Goal: Task Accomplishment & Management: Manage account settings

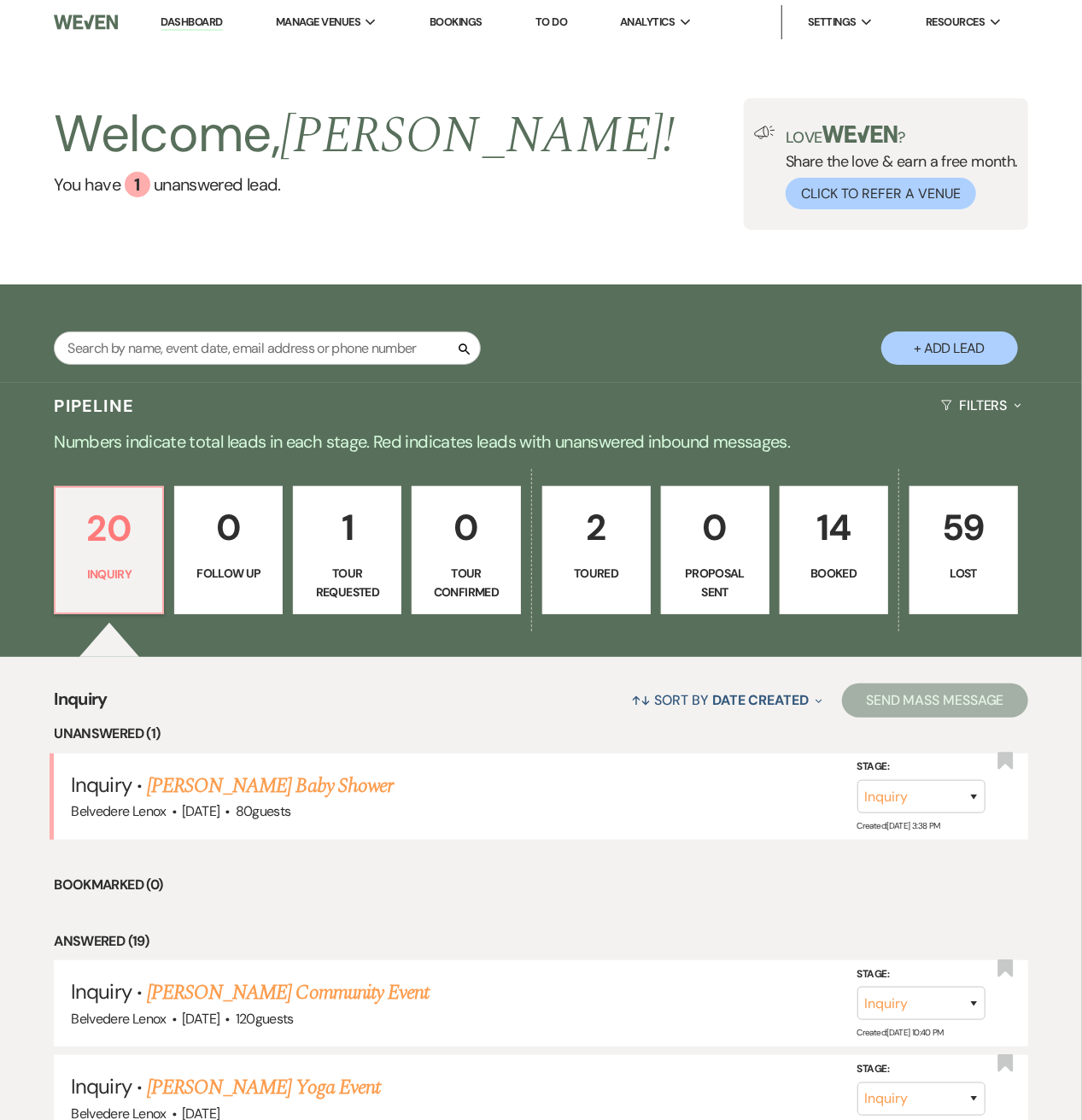
click at [822, 557] on link "14 Booked" at bounding box center [834, 550] width 109 height 128
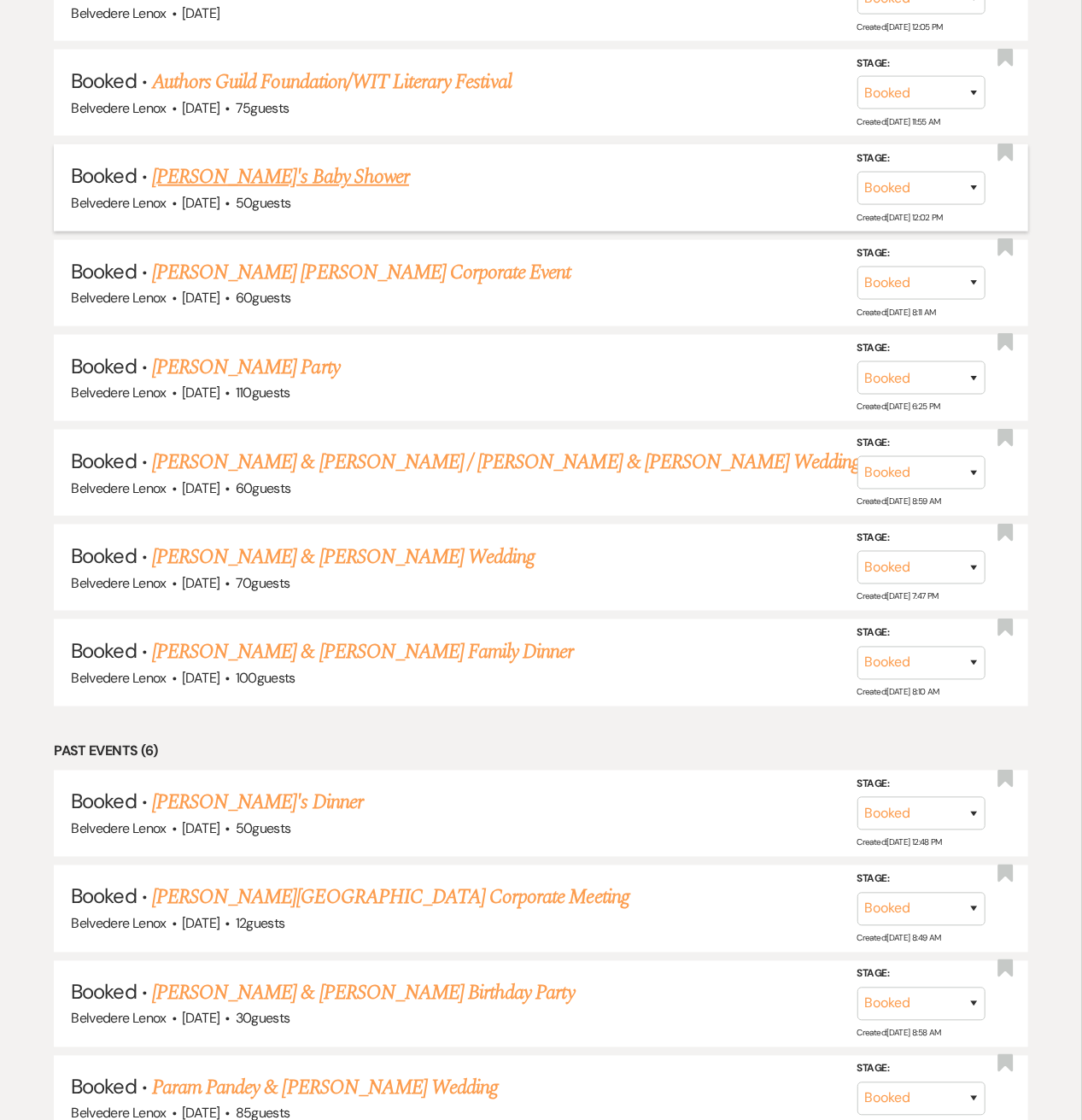
scroll to position [683, 0]
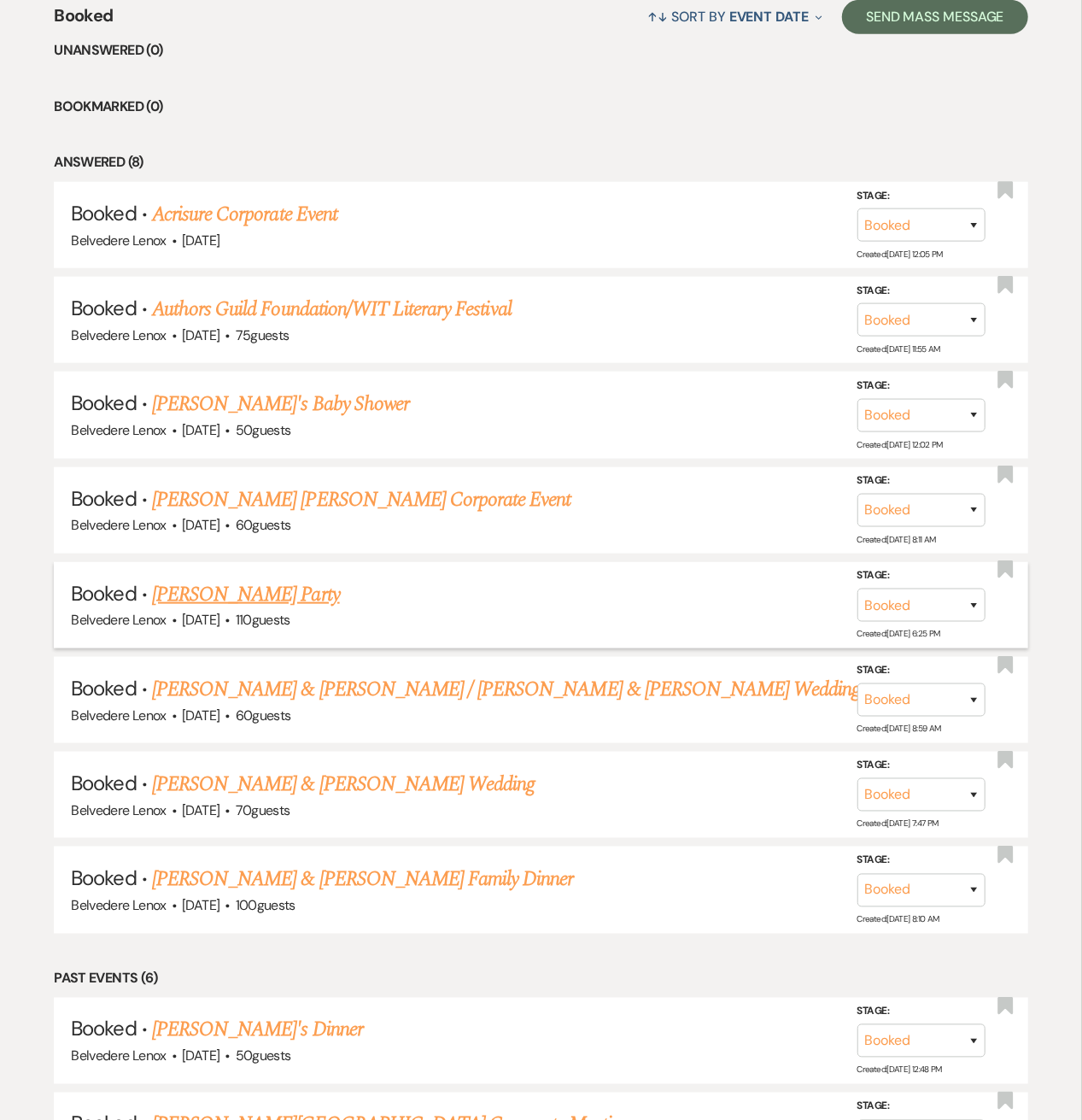
click at [221, 583] on link "[PERSON_NAME] Party" at bounding box center [246, 594] width 188 height 30
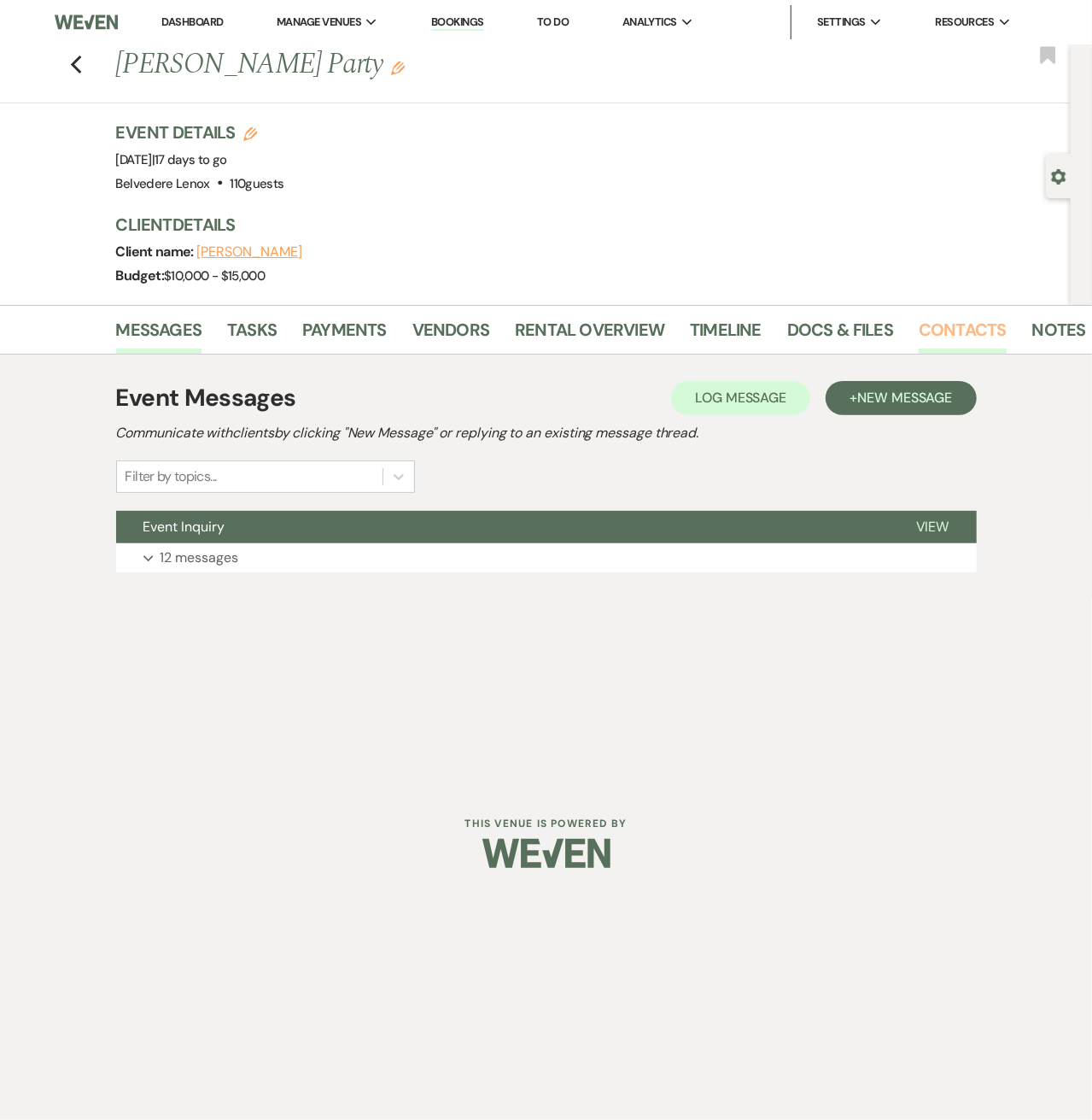
click at [941, 326] on link "Contacts" at bounding box center [962, 334] width 88 height 37
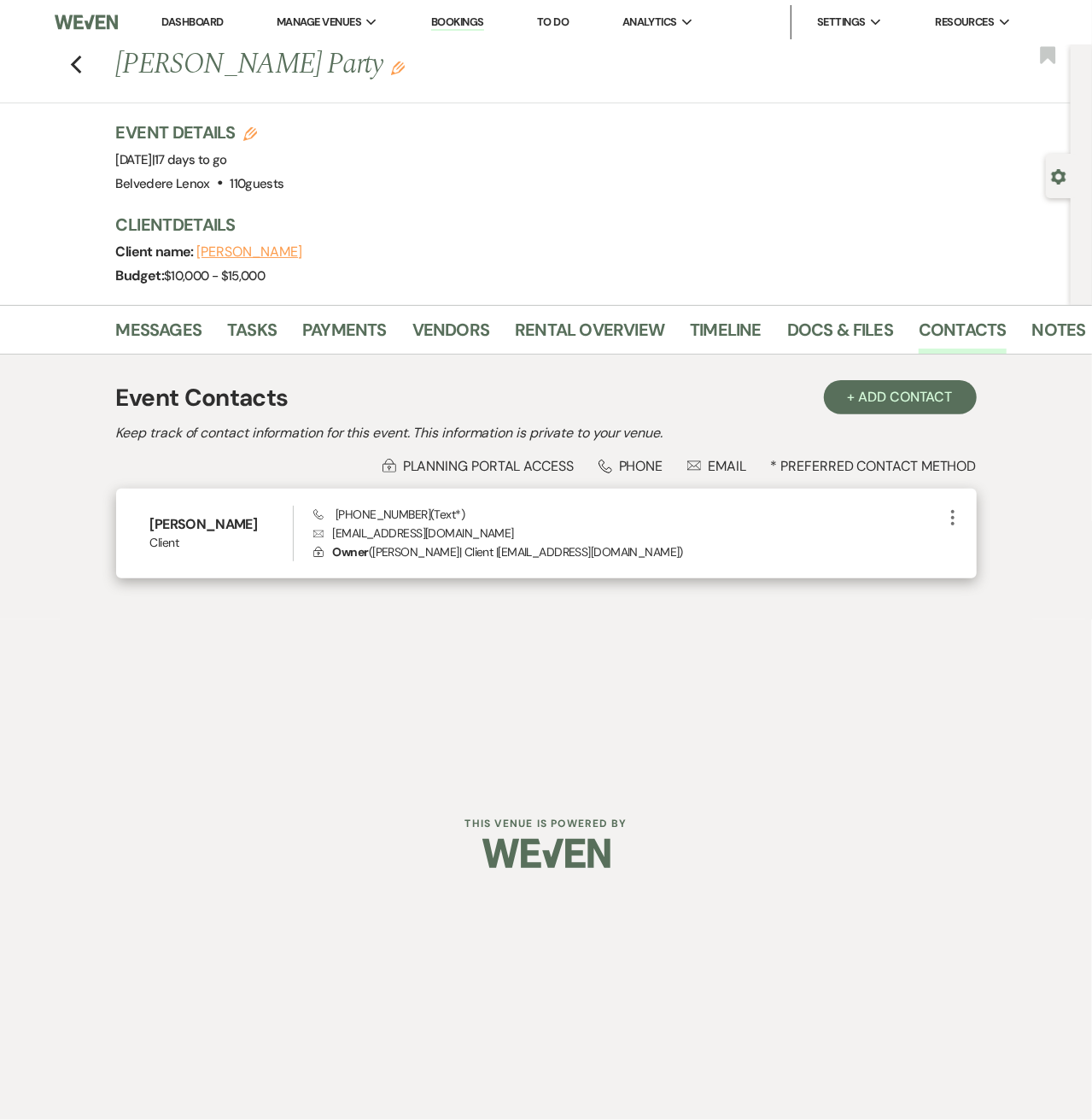
click at [441, 529] on p "Envelope [EMAIL_ADDRESS][DOMAIN_NAME]" at bounding box center [628, 533] width 629 height 19
drag, startPoint x: 459, startPoint y: 530, endPoint x: 385, endPoint y: 530, distance: 74.0
click at [394, 530] on p "Envelope [EMAIL_ADDRESS][DOMAIN_NAME]" at bounding box center [628, 533] width 629 height 19
drag, startPoint x: 385, startPoint y: 530, endPoint x: 350, endPoint y: 532, distance: 35.1
click at [379, 530] on p "Envelope [EMAIL_ADDRESS][DOMAIN_NAME]" at bounding box center [628, 533] width 629 height 19
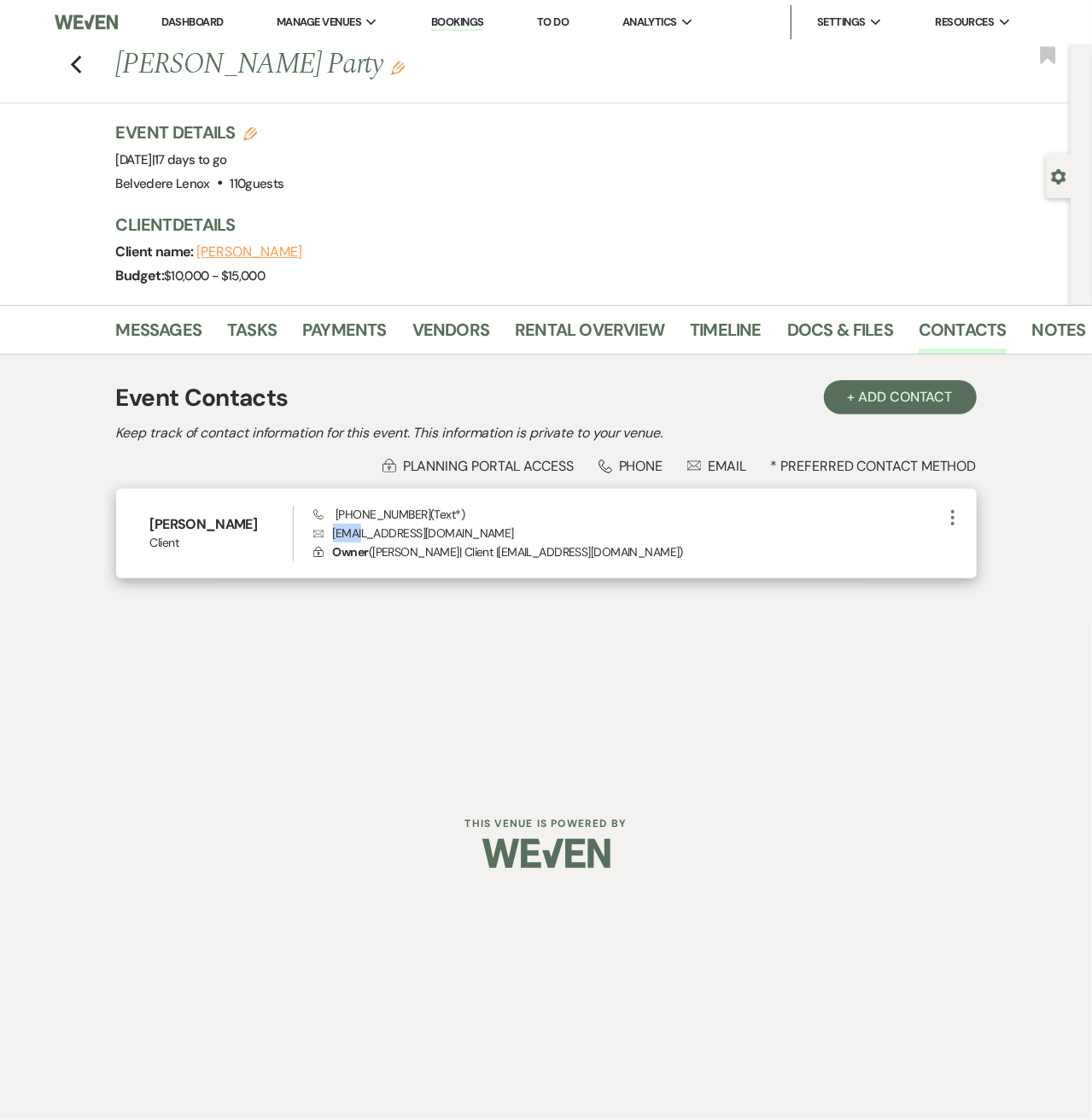
drag, startPoint x: 350, startPoint y: 532, endPoint x: 324, endPoint y: 536, distance: 26.3
click at [324, 536] on p "Envelope [EMAIL_ADDRESS][DOMAIN_NAME]" at bounding box center [628, 533] width 629 height 19
click at [369, 537] on p "Envelope [EMAIL_ADDRESS][DOMAIN_NAME]" at bounding box center [628, 533] width 629 height 19
drag, startPoint x: 461, startPoint y: 534, endPoint x: 356, endPoint y: 532, distance: 105.0
click at [356, 532] on p "Envelope [EMAIL_ADDRESS][DOMAIN_NAME]" at bounding box center [628, 533] width 629 height 19
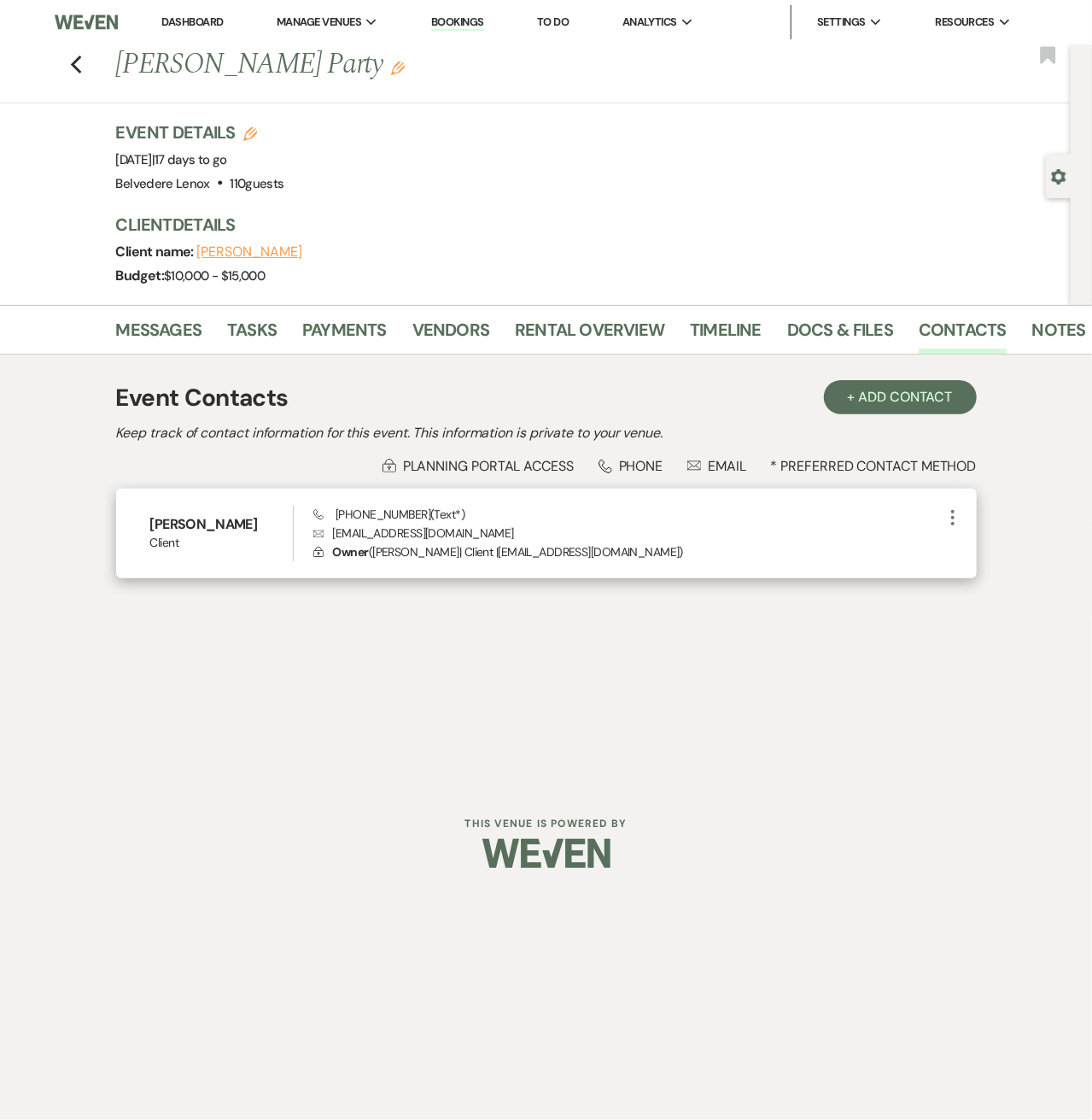
click at [349, 537] on p "Envelope [EMAIL_ADDRESS][DOMAIN_NAME]" at bounding box center [628, 533] width 629 height 19
drag, startPoint x: 331, startPoint y: 533, endPoint x: 370, endPoint y: 534, distance: 39.0
click at [369, 534] on p "Envelope [EMAIL_ADDRESS][DOMAIN_NAME]" at bounding box center [628, 533] width 629 height 19
click at [394, 534] on p "Envelope [EMAIL_ADDRESS][DOMAIN_NAME]" at bounding box center [628, 533] width 629 height 19
drag, startPoint x: 394, startPoint y: 534, endPoint x: 418, endPoint y: 534, distance: 24.0
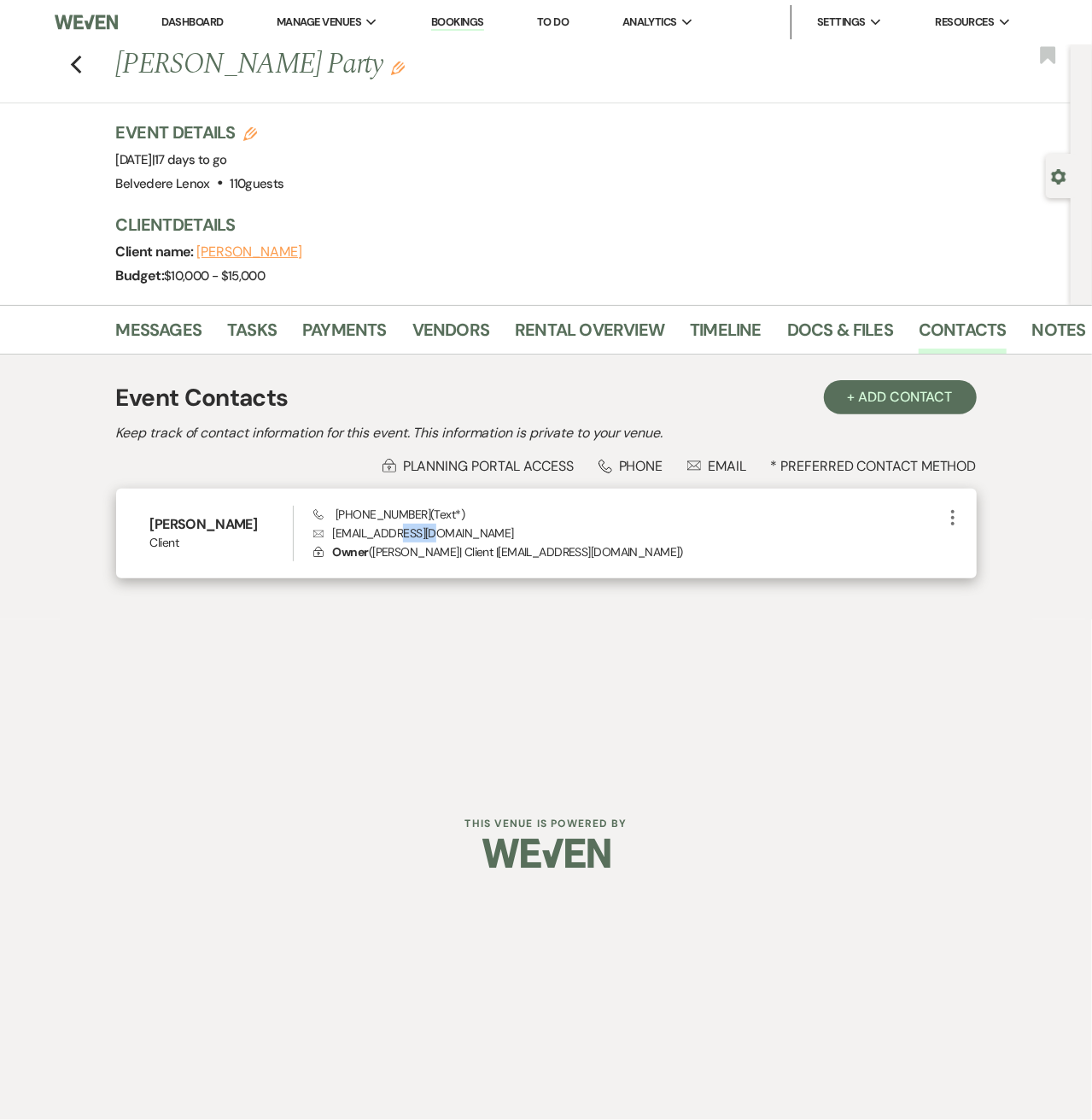
click at [418, 534] on p "Envelope [EMAIL_ADDRESS][DOMAIN_NAME]" at bounding box center [628, 533] width 629 height 19
click at [444, 532] on p "Envelope [EMAIL_ADDRESS][DOMAIN_NAME]" at bounding box center [628, 533] width 629 height 19
click at [462, 532] on p "Envelope [EMAIL_ADDRESS][DOMAIN_NAME]" at bounding box center [628, 533] width 629 height 19
drag, startPoint x: 454, startPoint y: 530, endPoint x: 362, endPoint y: 526, distance: 92.1
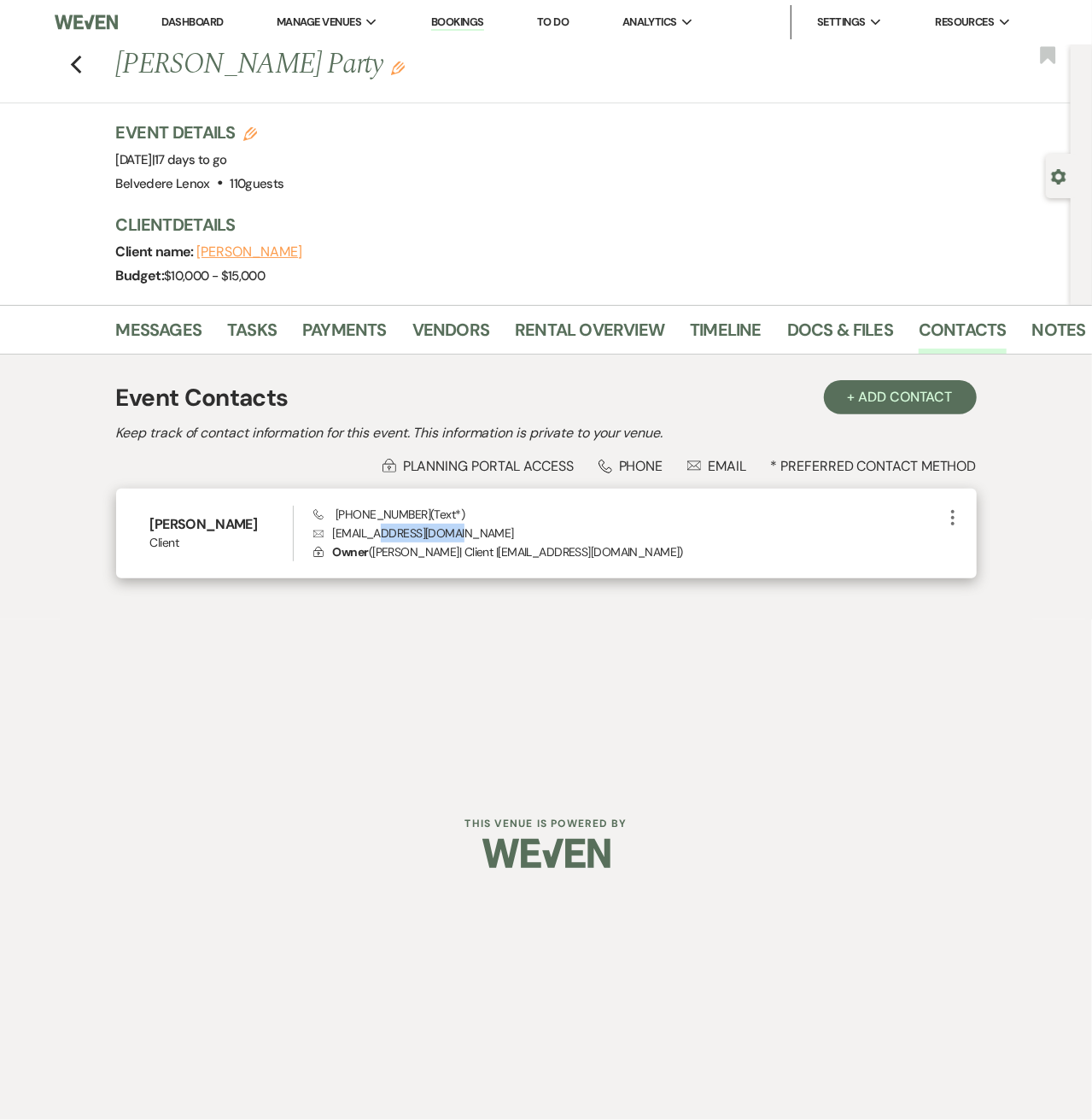
click at [363, 526] on p "Envelope [EMAIL_ADDRESS][DOMAIN_NAME]" at bounding box center [628, 533] width 629 height 19
drag, startPoint x: 355, startPoint y: 526, endPoint x: 345, endPoint y: 525, distance: 10.0
click at [350, 526] on p "Envelope [EMAIL_ADDRESS][DOMAIN_NAME]" at bounding box center [628, 533] width 629 height 19
click at [342, 525] on p "Envelope [EMAIL_ADDRESS][DOMAIN_NAME]" at bounding box center [628, 533] width 629 height 19
click at [351, 530] on p "Envelope [EMAIL_ADDRESS][DOMAIN_NAME]" at bounding box center [628, 533] width 629 height 19
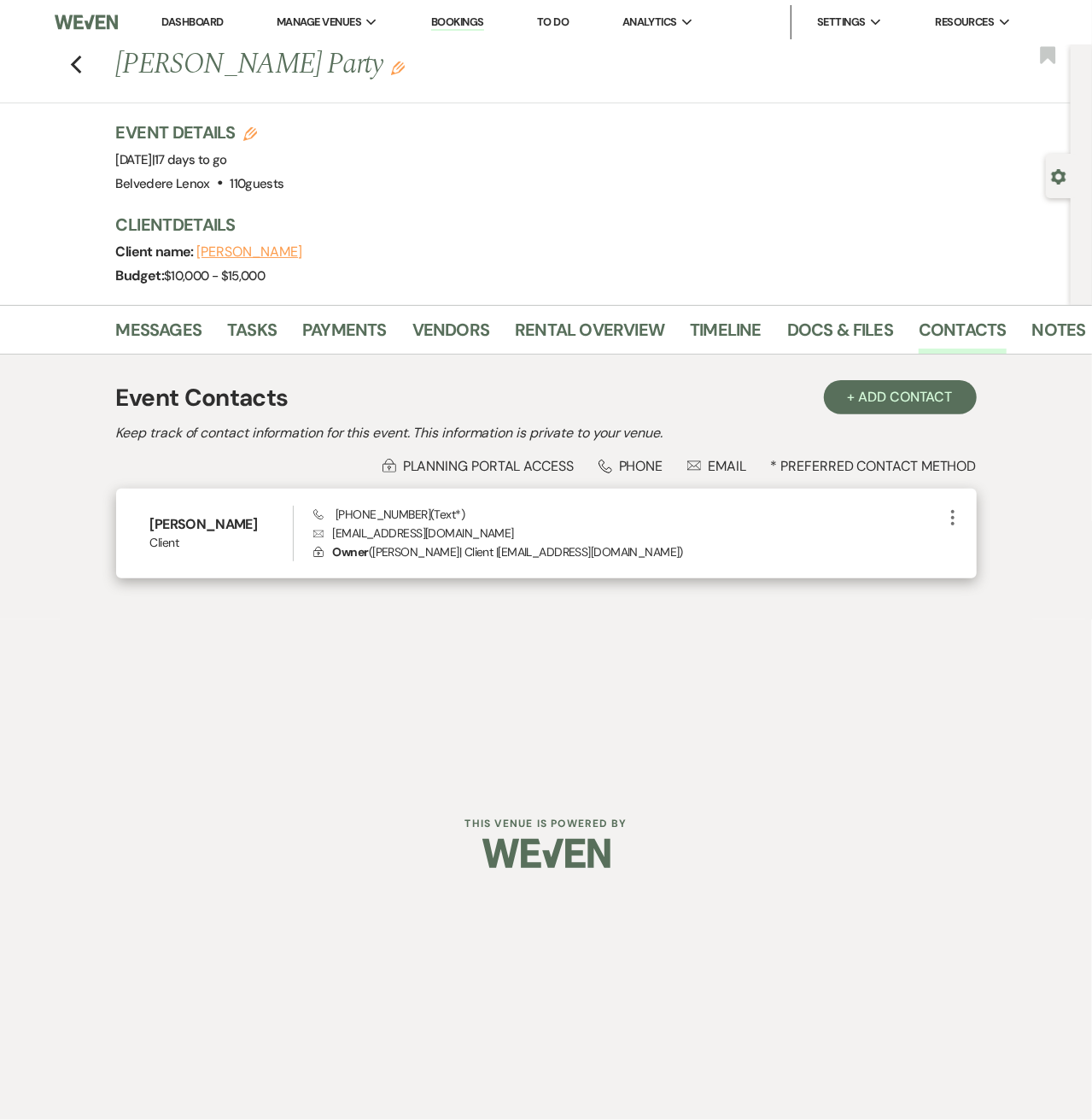
click at [391, 531] on p "Envelope [EMAIL_ADDRESS][DOMAIN_NAME]" at bounding box center [628, 533] width 629 height 19
copy p "[EMAIL_ADDRESS][DOMAIN_NAME]"
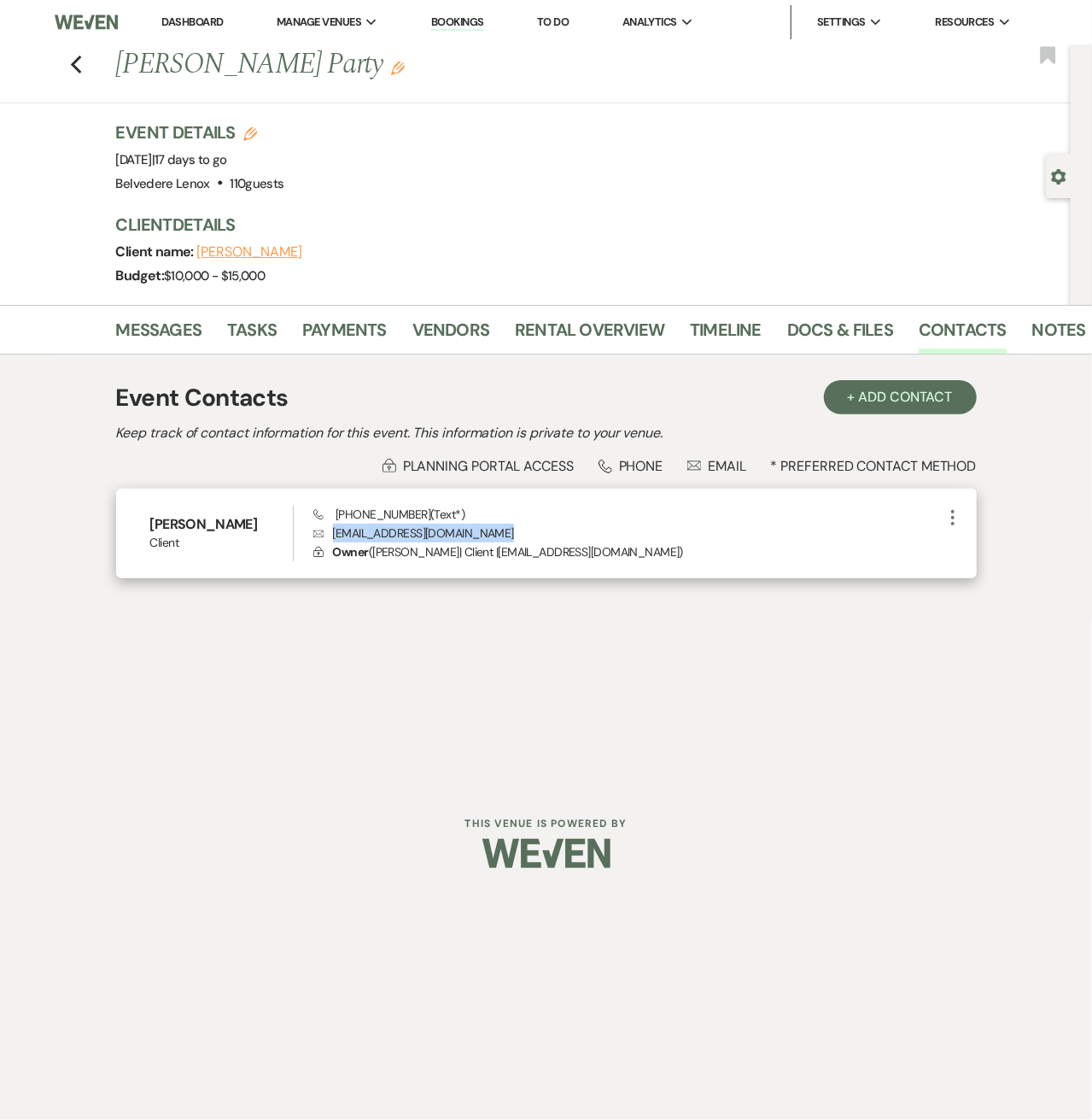
copy p "[EMAIL_ADDRESS][DOMAIN_NAME]"
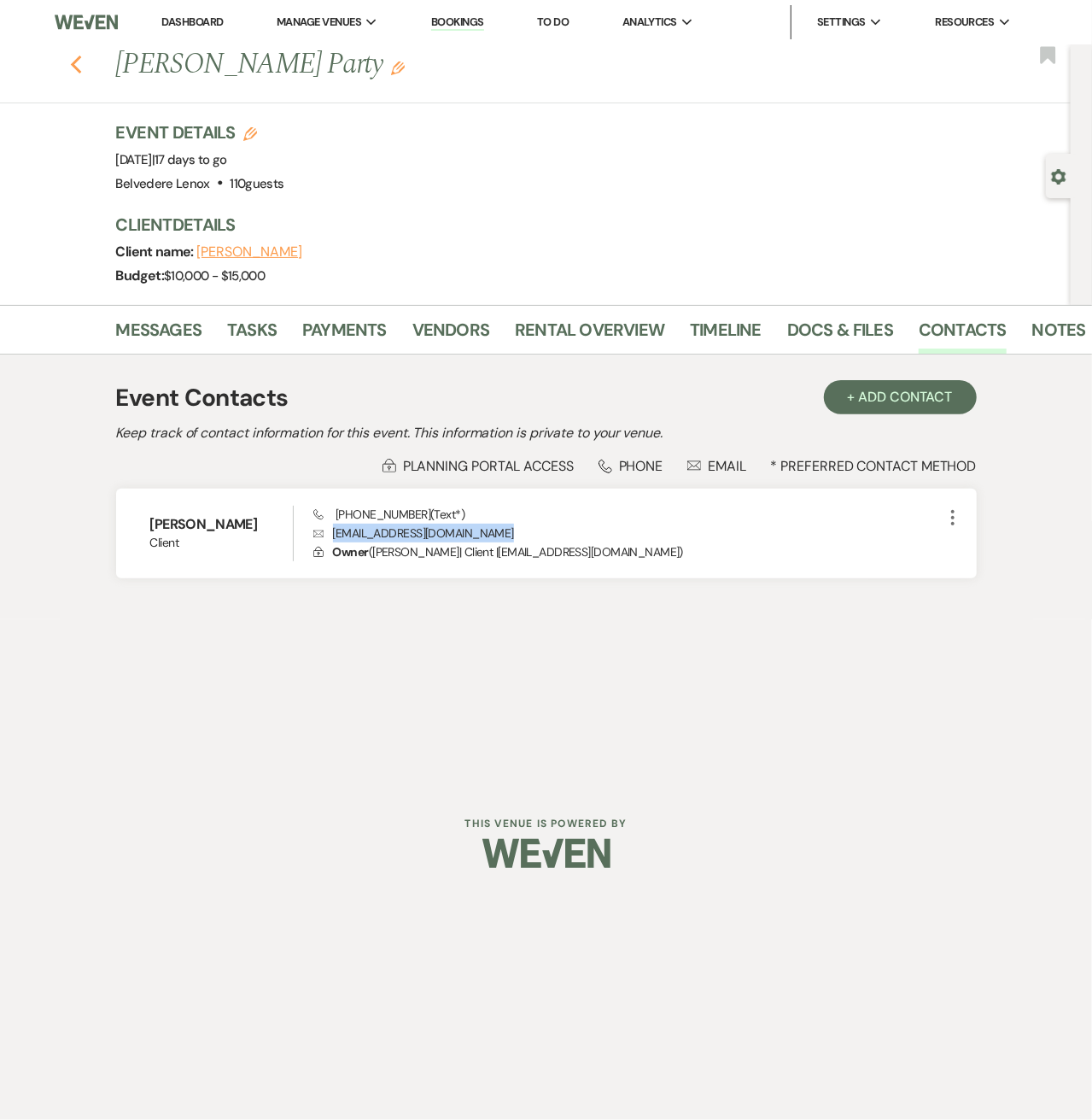
click at [74, 70] on icon "Previous" at bounding box center [77, 65] width 13 height 21
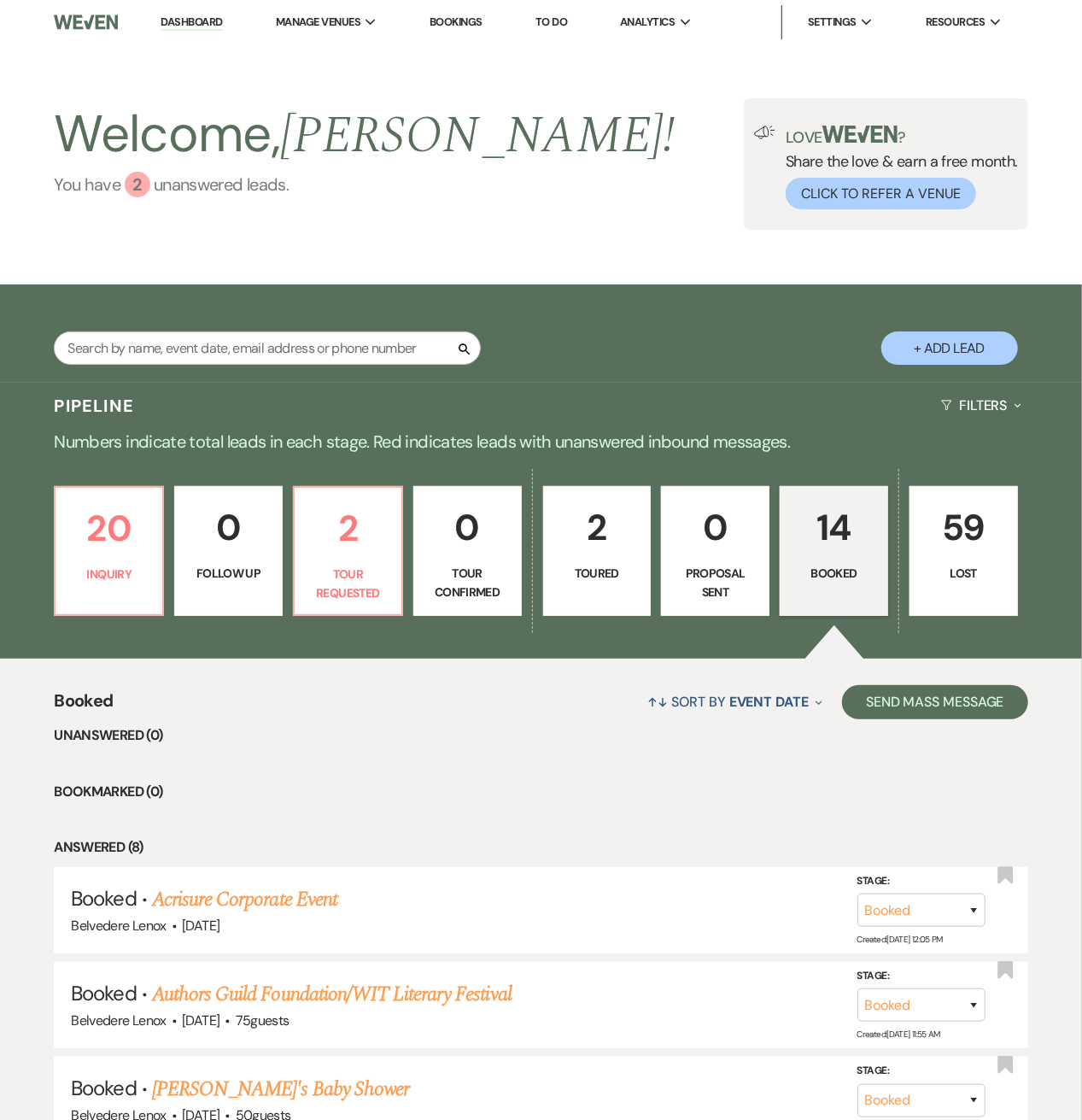
click at [214, 190] on link "You have 2 unanswered lead s ." at bounding box center [364, 183] width 621 height 25
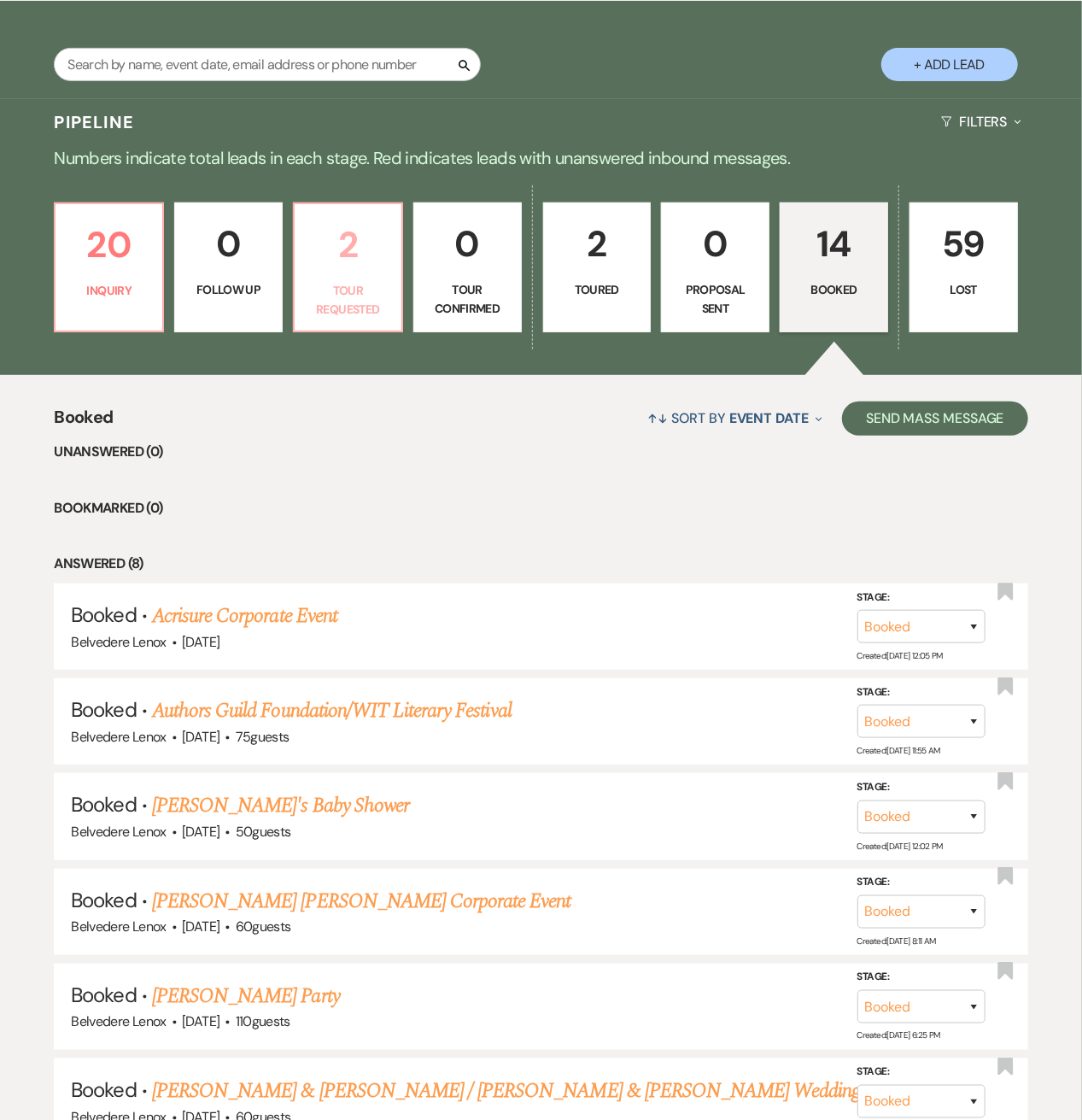
click at [329, 257] on p "2" at bounding box center [348, 244] width 86 height 57
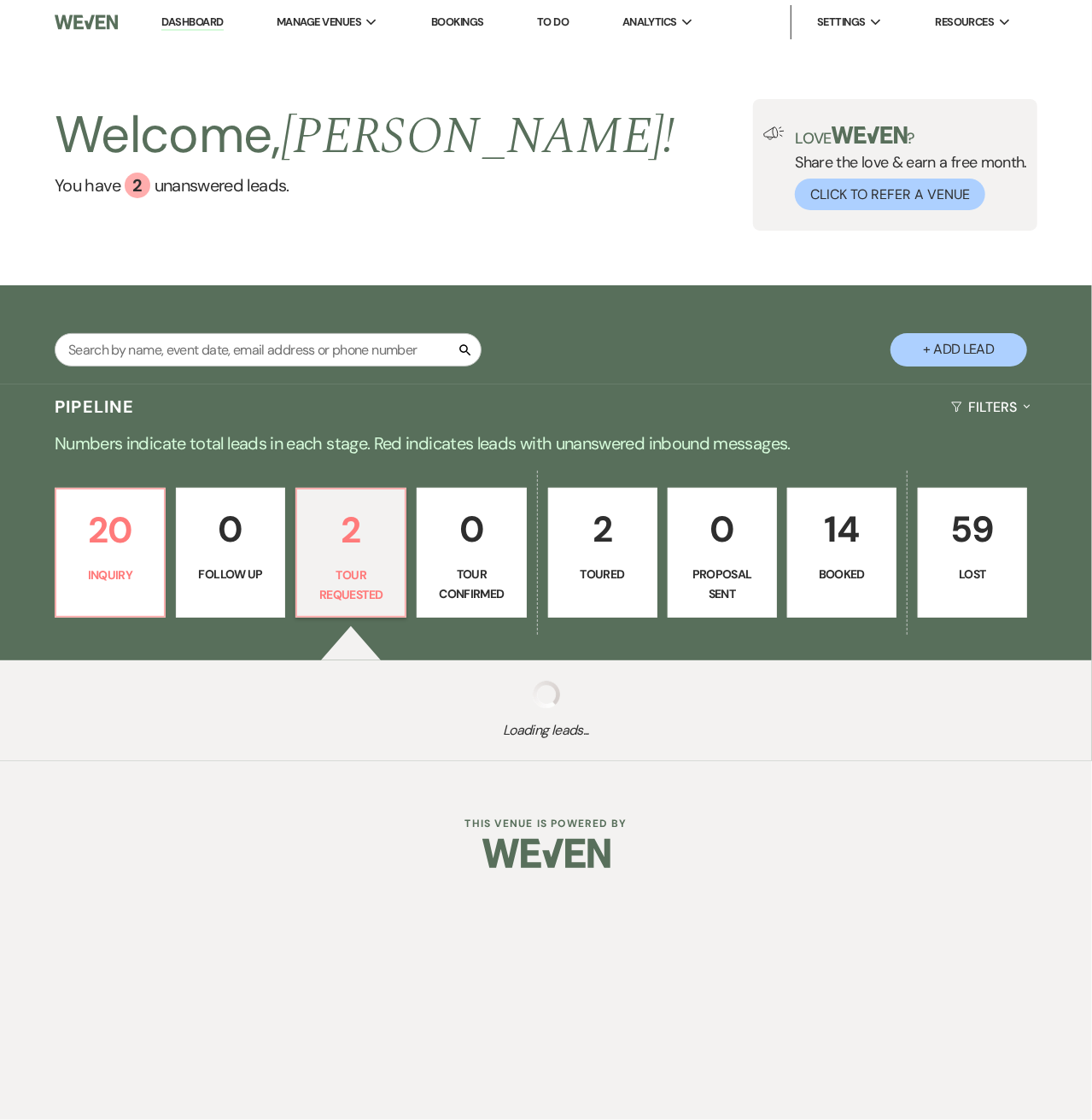
select select "2"
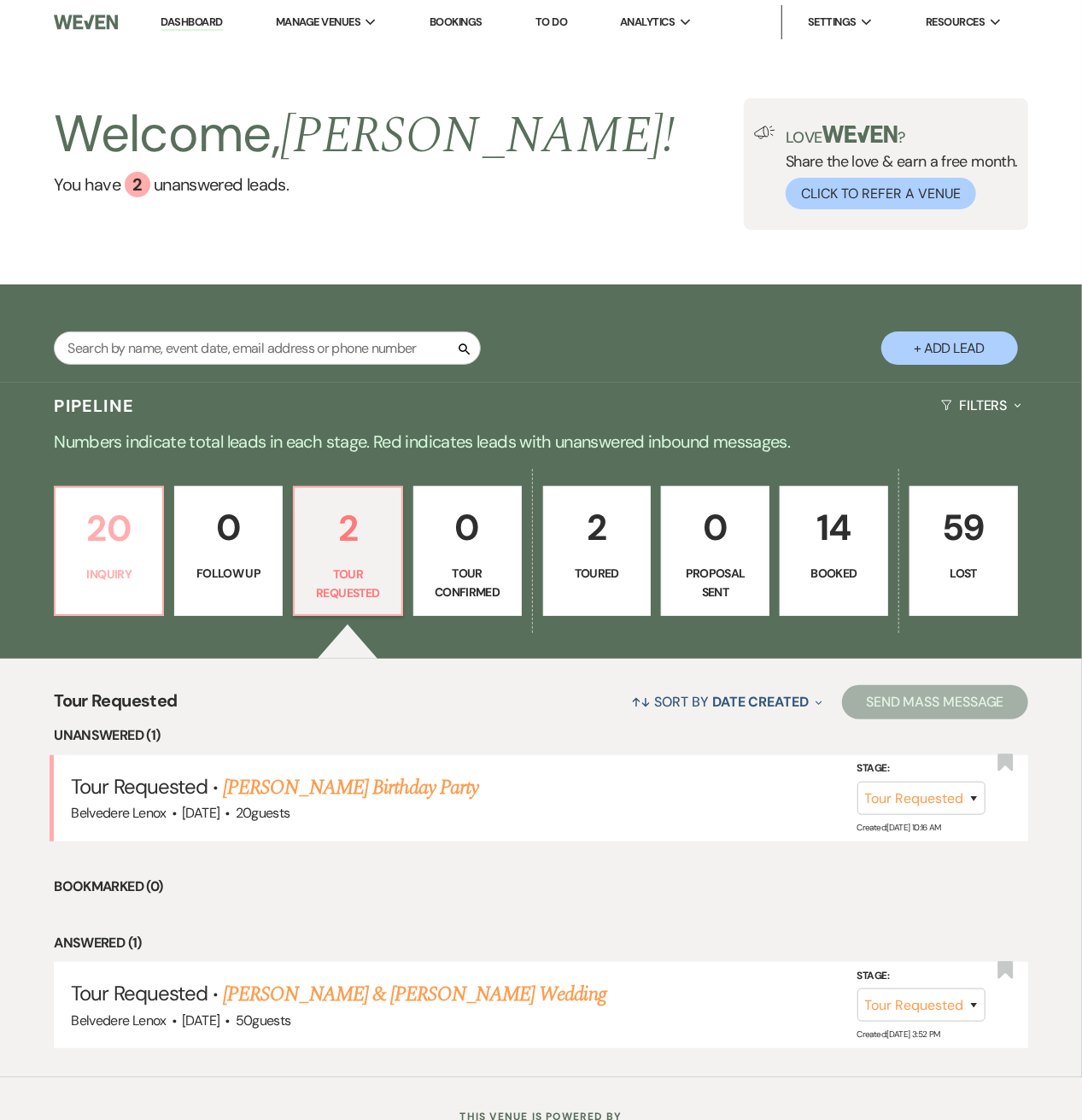
click at [137, 575] on p "Inquiry" at bounding box center [109, 574] width 86 height 19
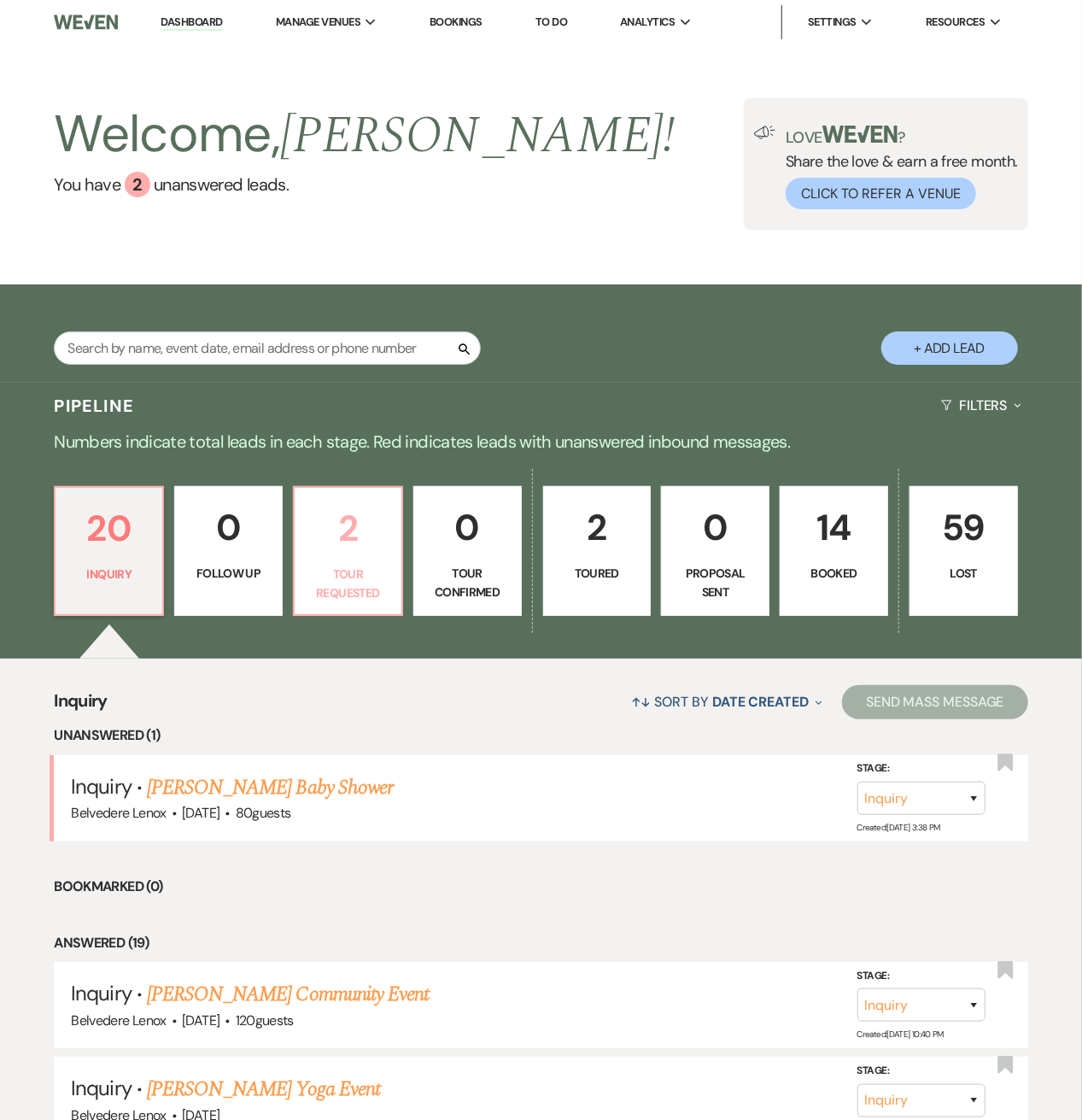
click at [341, 571] on p "Tour Requested" at bounding box center [348, 583] width 86 height 38
select select "2"
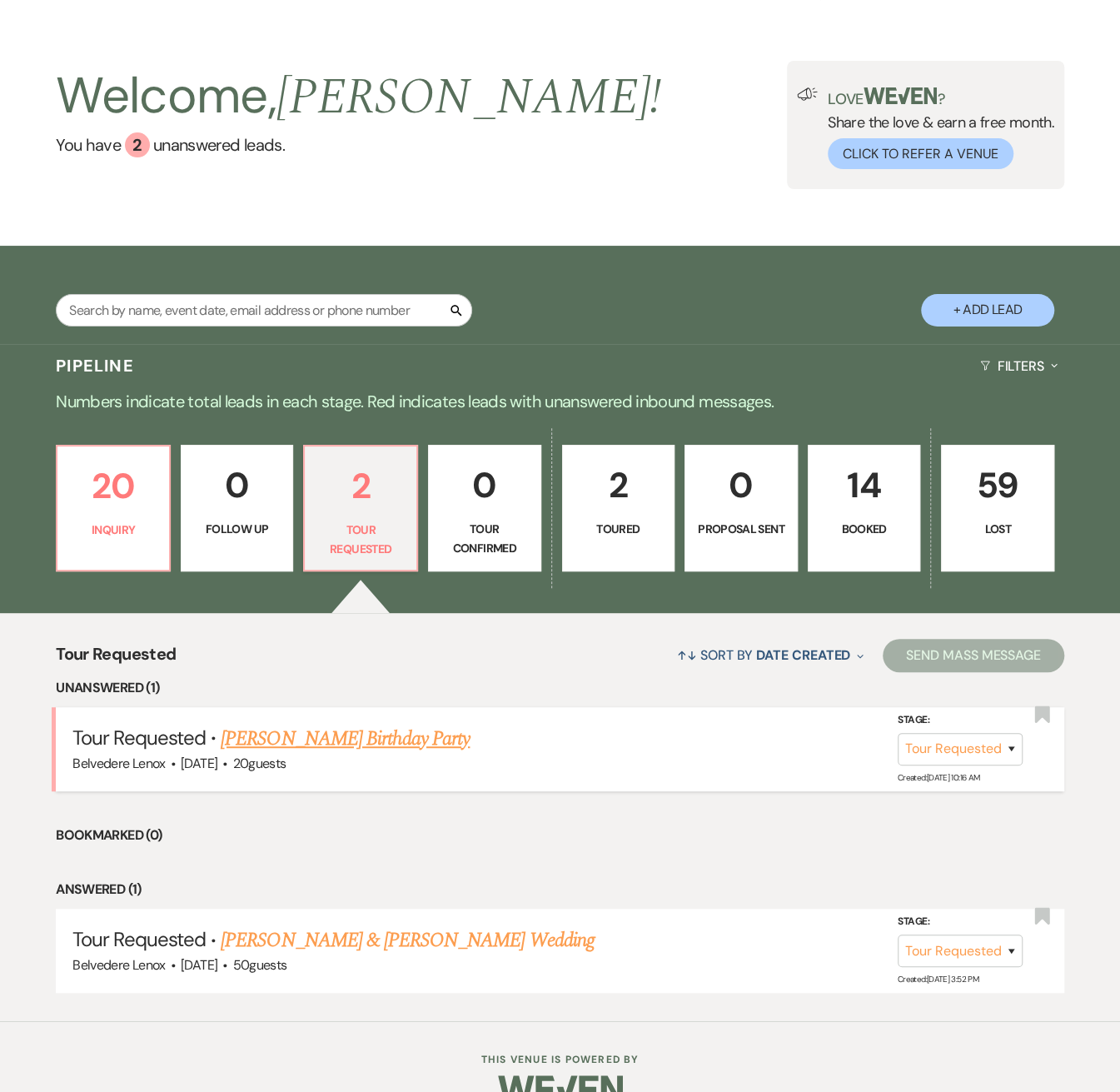
scroll to position [73, 0]
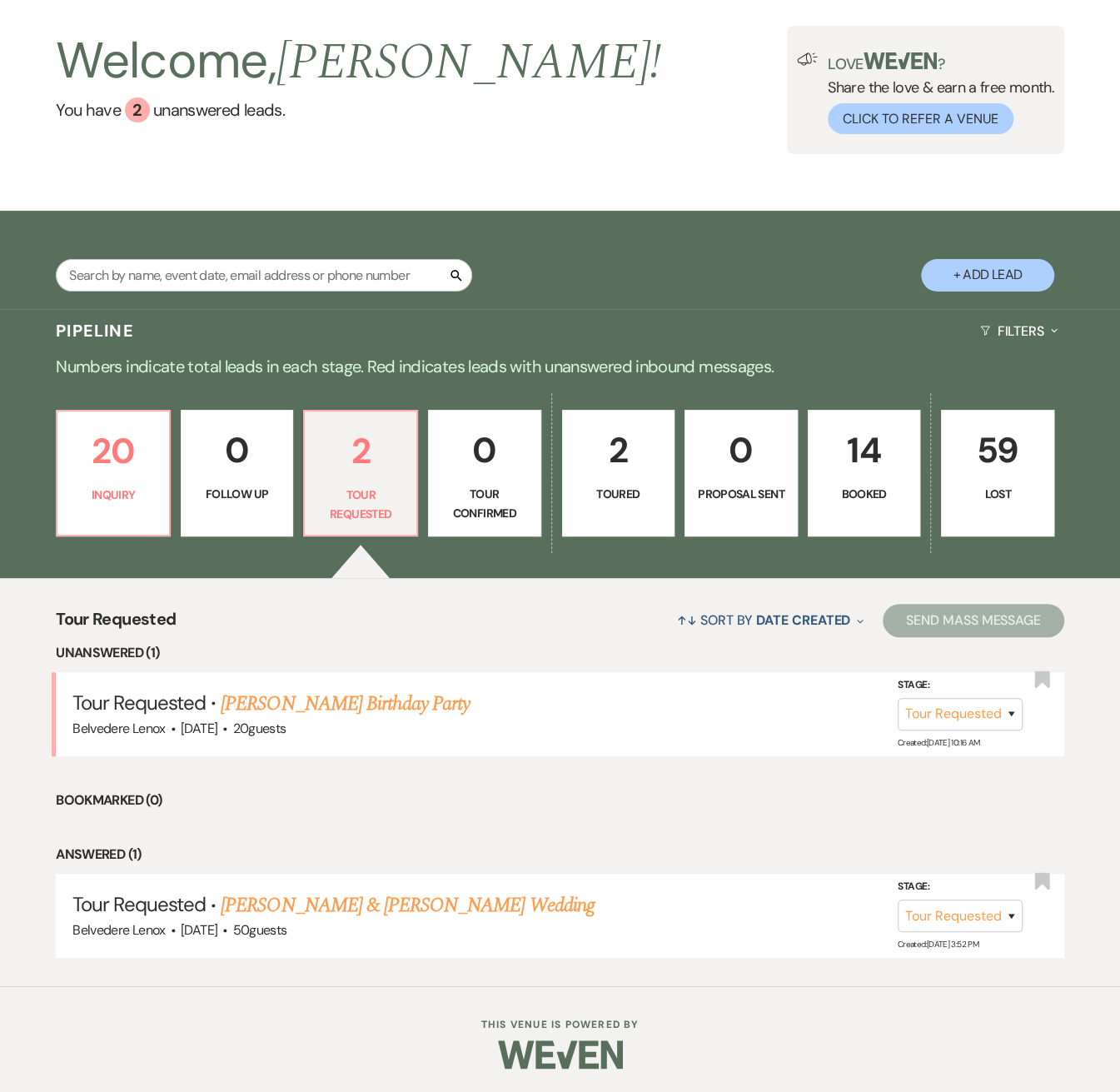
click at [857, 490] on p "Booked" at bounding box center [864, 494] width 92 height 19
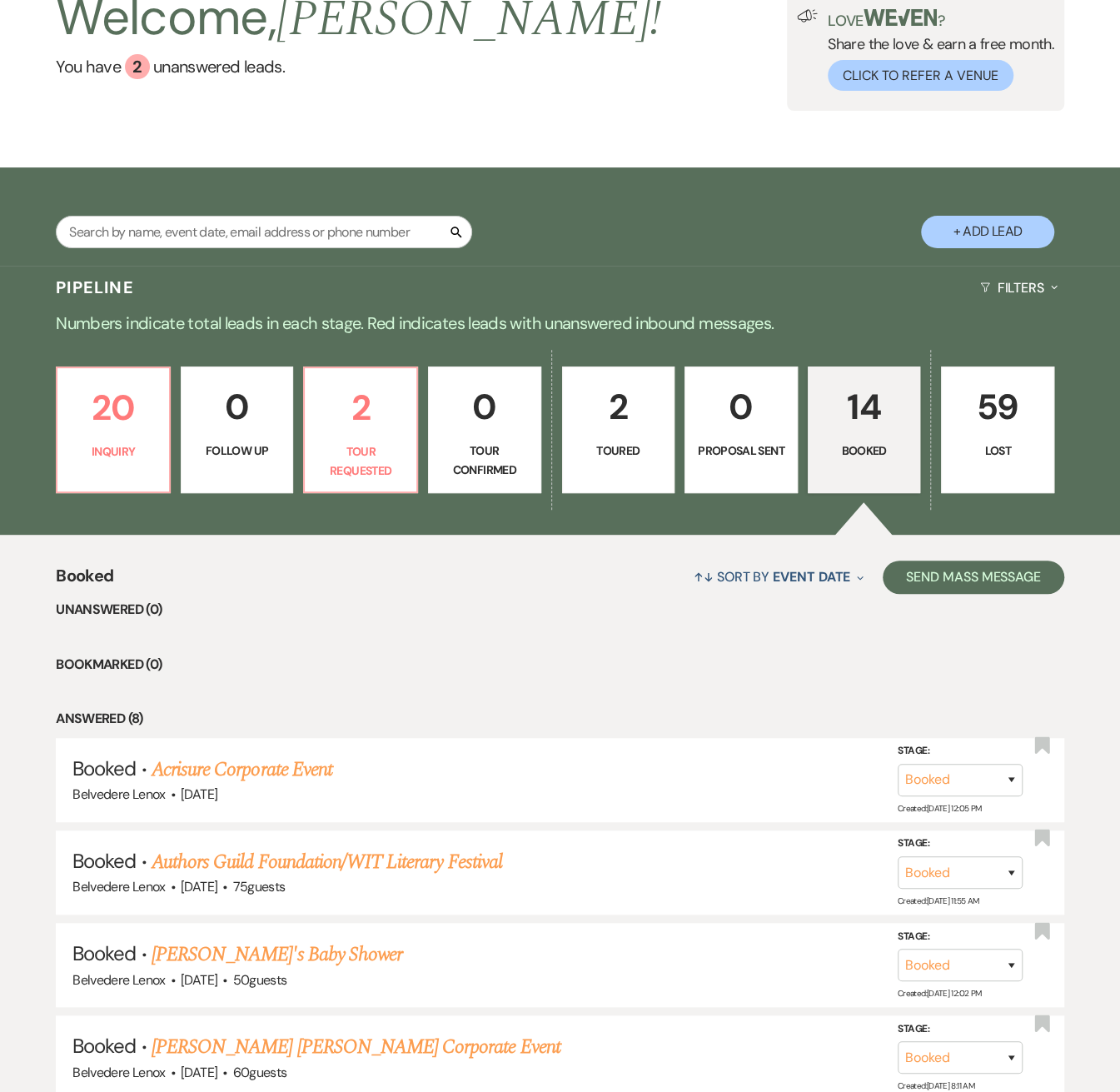
scroll to position [518, 0]
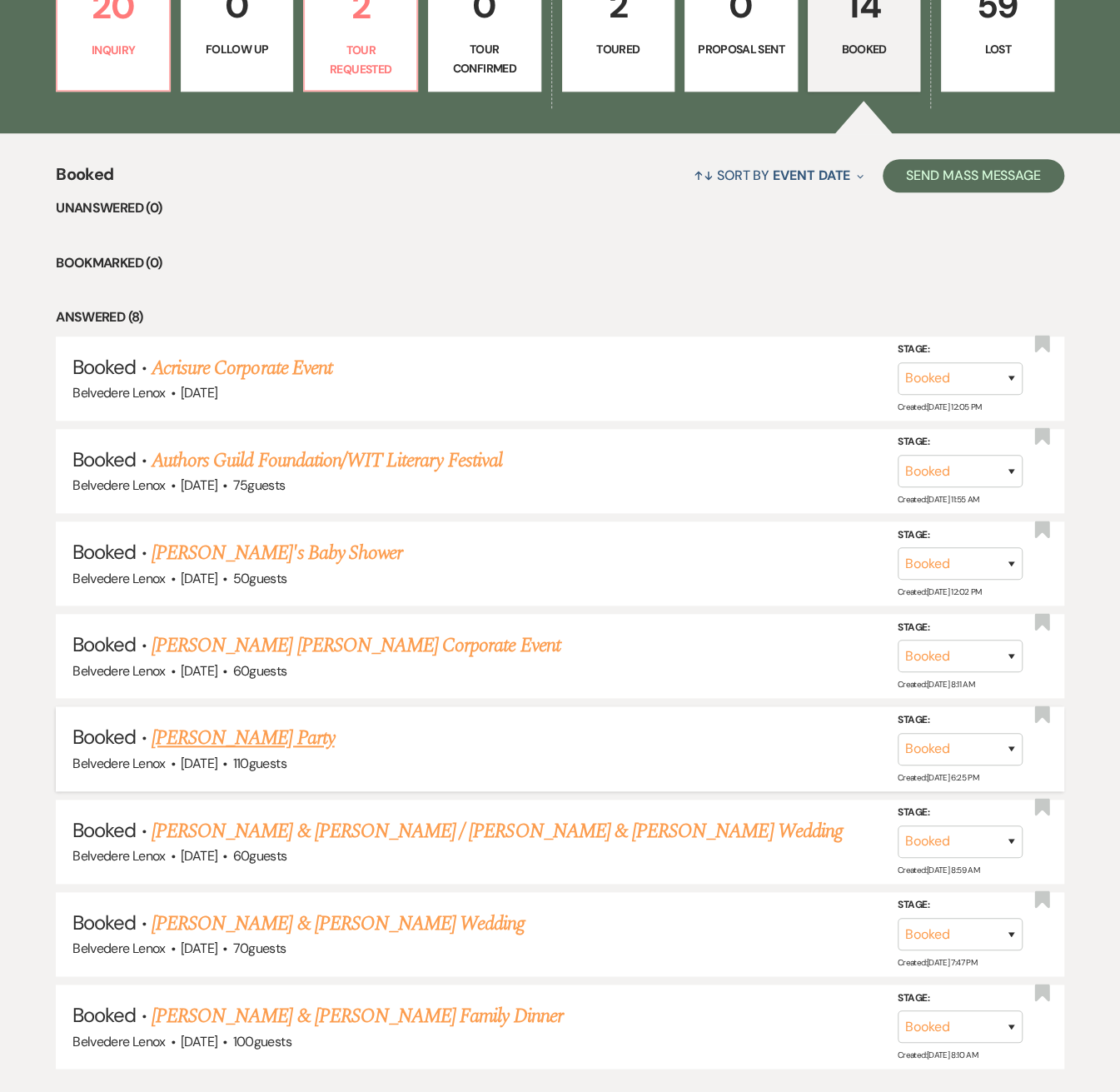
click at [281, 723] on link "[PERSON_NAME] Party" at bounding box center [243, 738] width 183 height 30
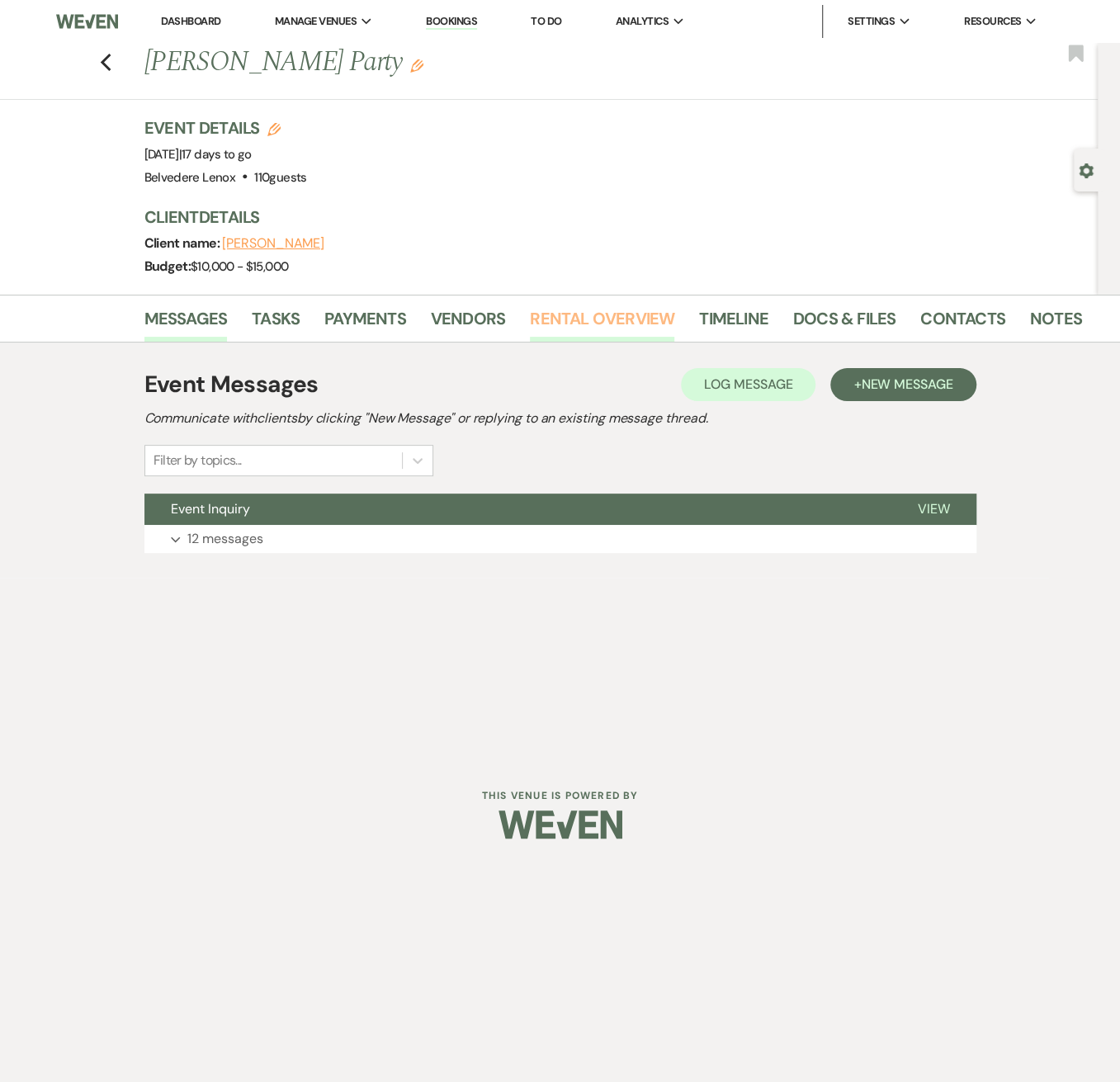
click at [570, 323] on link "Rental Overview" at bounding box center [602, 323] width 145 height 36
